Goal: Information Seeking & Learning: Learn about a topic

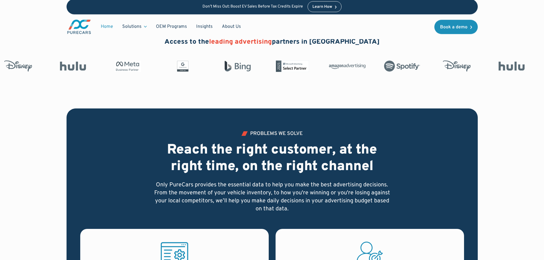
scroll to position [286, 0]
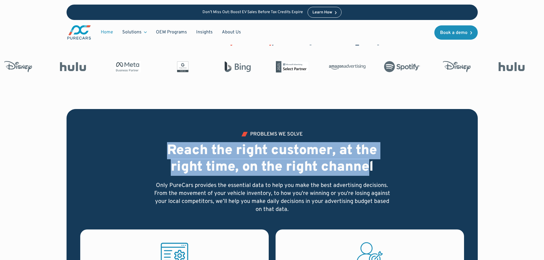
drag, startPoint x: 165, startPoint y: 147, endPoint x: 369, endPoint y: 171, distance: 205.2
click at [369, 171] on h2 "Reach the right customer, at the right time, on the right channel" at bounding box center [272, 159] width 238 height 33
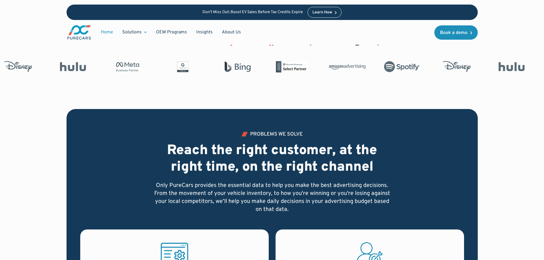
click at [381, 165] on h2 "Reach the right customer, at the right time, on the right channel" at bounding box center [272, 159] width 238 height 33
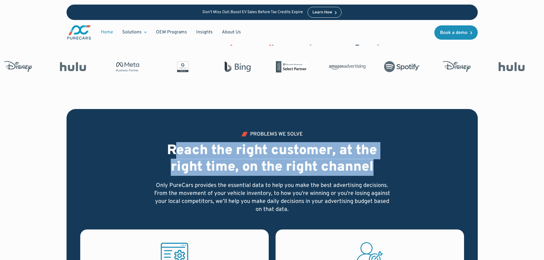
drag, startPoint x: 378, startPoint y: 165, endPoint x: 178, endPoint y: 147, distance: 200.8
click at [178, 147] on h2 "Reach the right customer, at the right time, on the right channel" at bounding box center [272, 159] width 238 height 33
click at [175, 148] on h2 "Reach the right customer, at the right time, on the right channel" at bounding box center [272, 159] width 238 height 33
drag, startPoint x: 168, startPoint y: 148, endPoint x: 373, endPoint y: 161, distance: 205.8
click at [373, 161] on h2 "Reach the right customer, at the right time, on the right channel" at bounding box center [272, 159] width 238 height 33
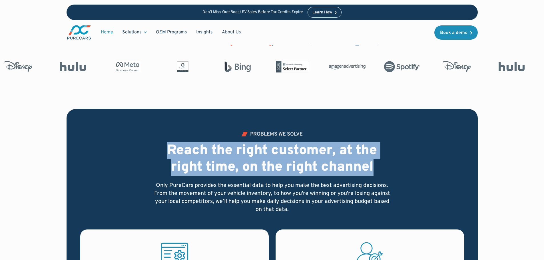
click at [373, 161] on h2 "Reach the right customer, at the right time, on the right channel" at bounding box center [272, 159] width 238 height 33
drag, startPoint x: 376, startPoint y: 166, endPoint x: 168, endPoint y: 147, distance: 209.6
click at [168, 147] on h2 "Reach the right customer, at the right time, on the right channel" at bounding box center [272, 159] width 238 height 33
click at [173, 148] on h2 "Reach the right customer, at the right time, on the right channel" at bounding box center [272, 159] width 238 height 33
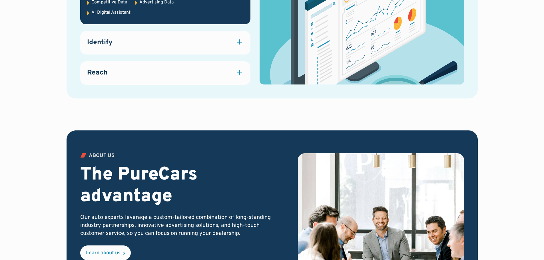
scroll to position [857, 0]
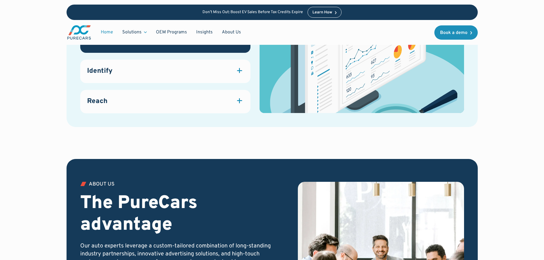
click at [239, 70] on div at bounding box center [239, 70] width 5 height 1
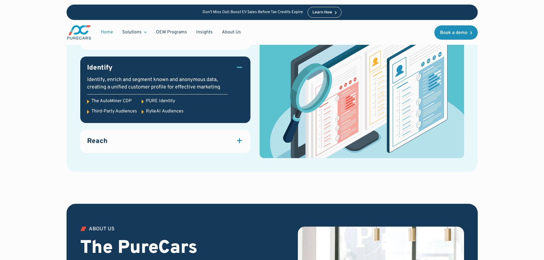
scroll to position [775, 0]
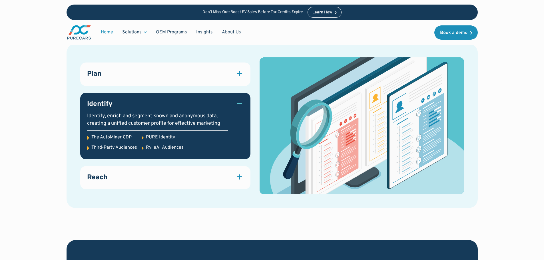
click at [238, 73] on div at bounding box center [239, 73] width 5 height 1
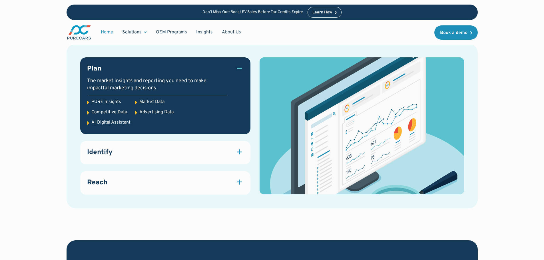
click at [239, 151] on div at bounding box center [239, 151] width 1 height 5
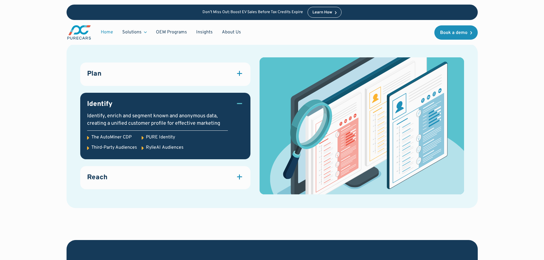
click at [87, 148] on icon at bounding box center [88, 148] width 2 height 3
click at [236, 177] on div at bounding box center [240, 177] width 8 height 8
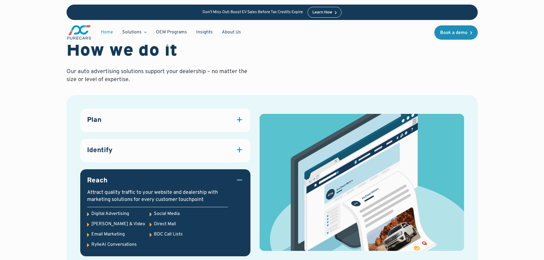
scroll to position [604, 0]
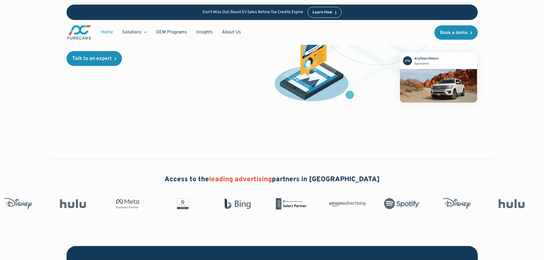
scroll to position [0, 0]
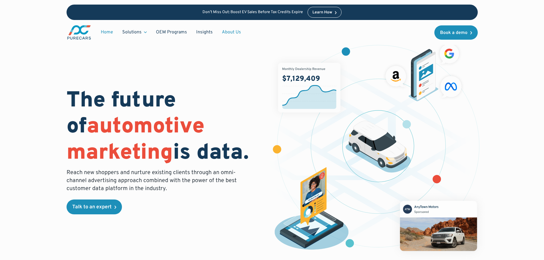
click at [234, 32] on link "About Us" at bounding box center [231, 32] width 28 height 11
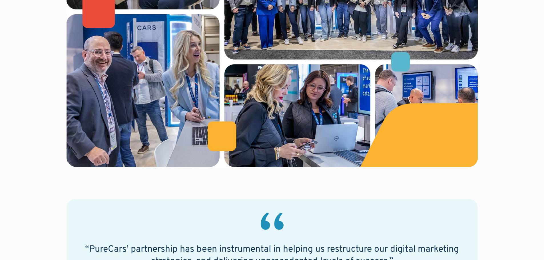
scroll to position [428, 0]
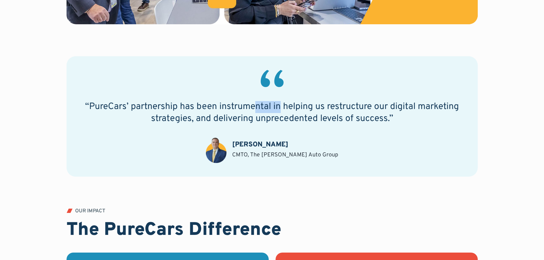
drag, startPoint x: 253, startPoint y: 112, endPoint x: 308, endPoint y: 112, distance: 55.4
click at [303, 112] on h2 "“PureCars’ partnership has been instrumental in helping us restructure our digi…" at bounding box center [272, 113] width 384 height 24
drag, startPoint x: 315, startPoint y: 113, endPoint x: 356, endPoint y: 111, distance: 40.6
click at [316, 113] on h2 "“PureCars’ partnership has been instrumental in helping us restructure our digi…" at bounding box center [272, 113] width 384 height 24
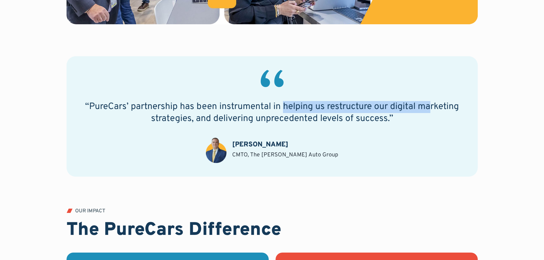
drag, startPoint x: 432, startPoint y: 108, endPoint x: 262, endPoint y: 110, distance: 170.0
click at [262, 110] on h2 "“PureCars’ partnership has been instrumental in helping us restructure our digi…" at bounding box center [272, 113] width 384 height 24
drag, startPoint x: 262, startPoint y: 110, endPoint x: 256, endPoint y: 110, distance: 5.1
click at [261, 110] on h2 "“PureCars’ partnership has been instrumental in helping us restructure our digi…" at bounding box center [272, 113] width 384 height 24
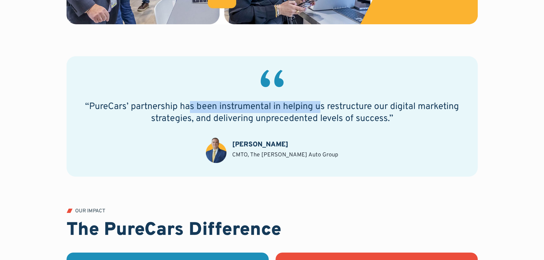
drag, startPoint x: 190, startPoint y: 109, endPoint x: 349, endPoint y: 107, distance: 159.1
click at [339, 108] on h2 "“PureCars’ partnership has been instrumental in helping us restructure our digi…" at bounding box center [272, 113] width 384 height 24
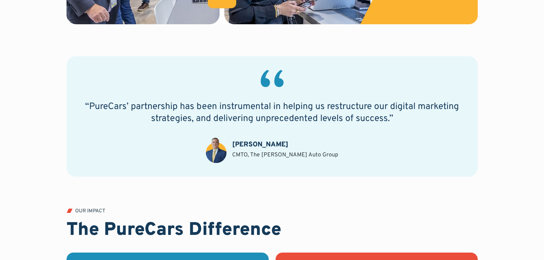
click at [349, 107] on h2 "“PureCars’ partnership has been instrumental in helping us restructure our digi…" at bounding box center [272, 113] width 384 height 24
drag, startPoint x: 278, startPoint y: 115, endPoint x: 236, endPoint y: 111, distance: 42.4
click at [237, 112] on h2 "“PureCars’ partnership has been instrumental in helping us restructure our digi…" at bounding box center [272, 113] width 384 height 24
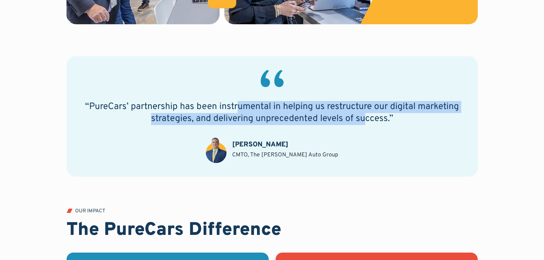
click at [236, 111] on h2 "“PureCars’ partnership has been instrumental in helping us restructure our digi…" at bounding box center [272, 113] width 384 height 24
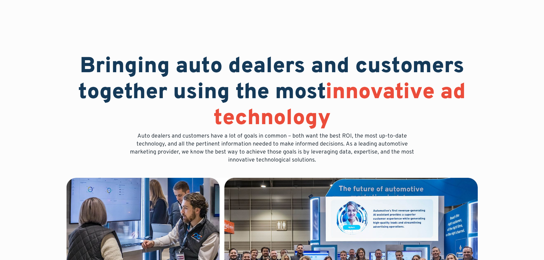
scroll to position [0, 0]
